Goal: Find specific page/section: Find specific page/section

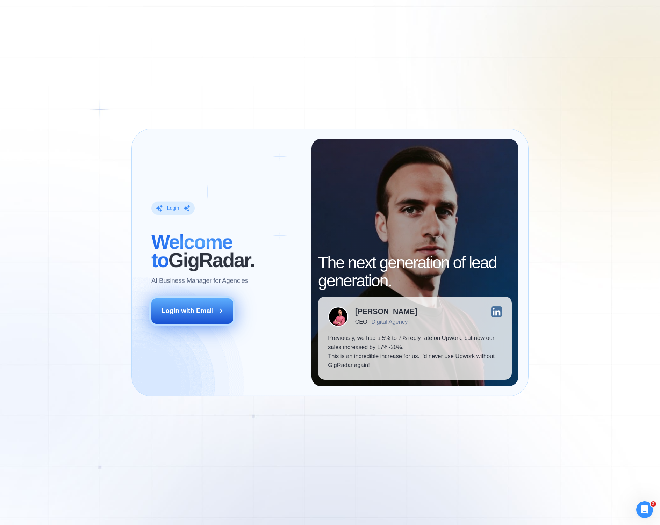
click at [216, 322] on button "Login with Email" at bounding box center [192, 312] width 82 height 26
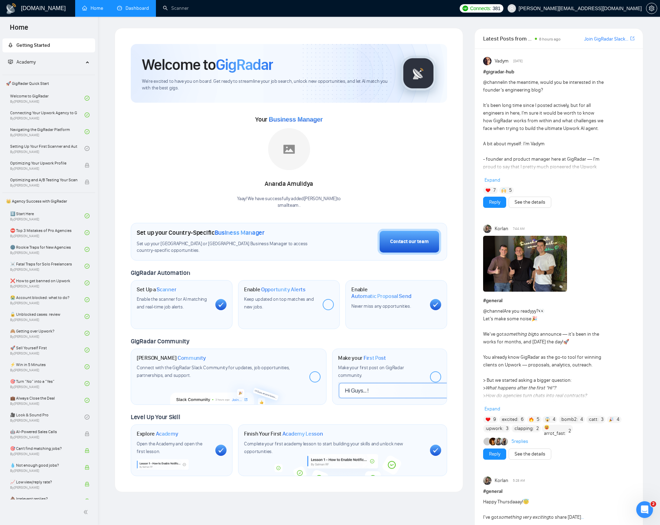
click at [117, 9] on link "Dashboard" at bounding box center [133, 8] width 32 height 6
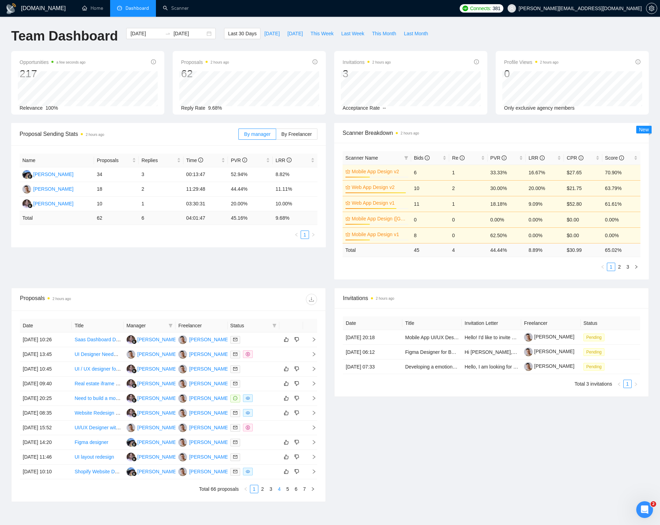
click at [281, 490] on link "4" at bounding box center [279, 490] width 8 height 8
click at [304, 488] on link "7" at bounding box center [305, 490] width 8 height 8
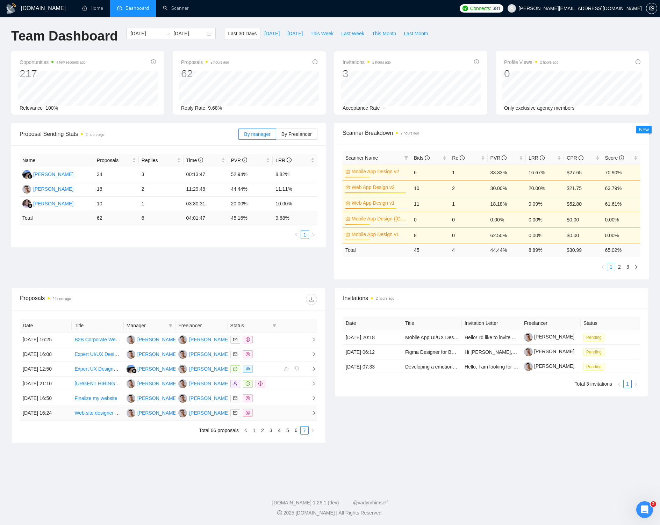
click at [273, 412] on div at bounding box center [253, 413] width 46 height 8
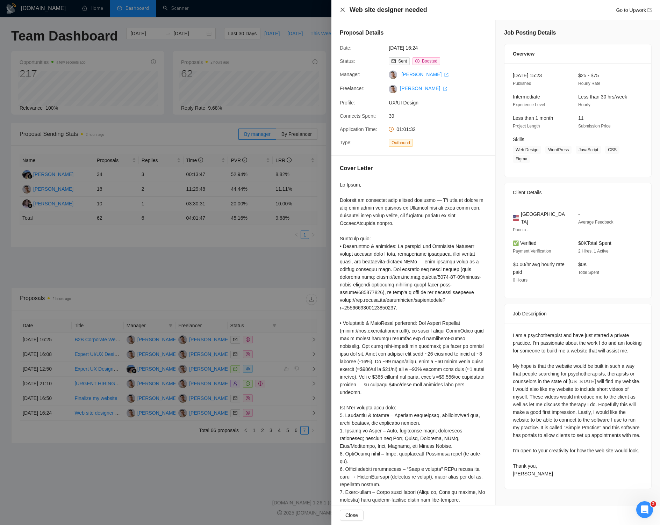
click at [344, 11] on icon "close" at bounding box center [343, 10] width 6 height 6
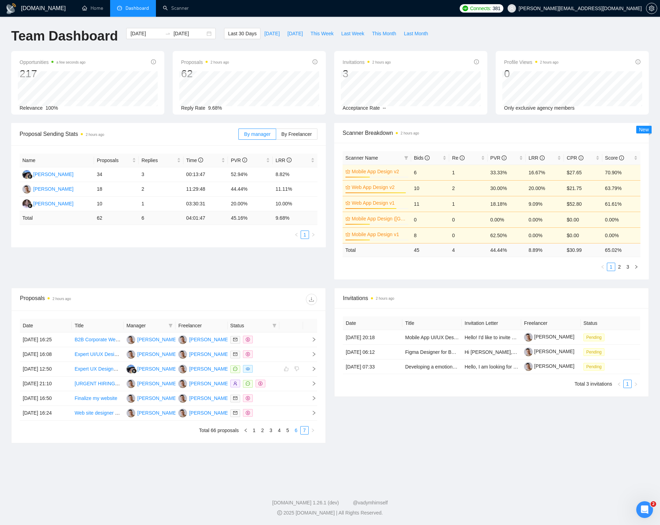
click at [297, 429] on link "6" at bounding box center [296, 431] width 8 height 8
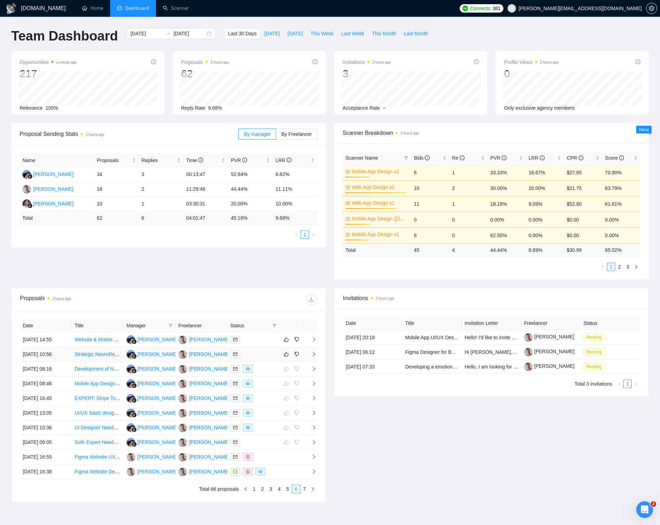
click at [258, 354] on div at bounding box center [253, 355] width 46 height 8
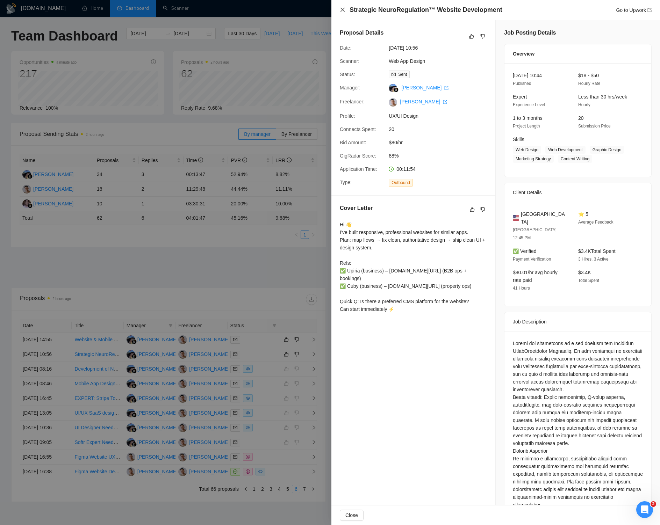
click at [343, 9] on icon "close" at bounding box center [342, 10] width 4 height 4
